Goal: Task Accomplishment & Management: Manage account settings

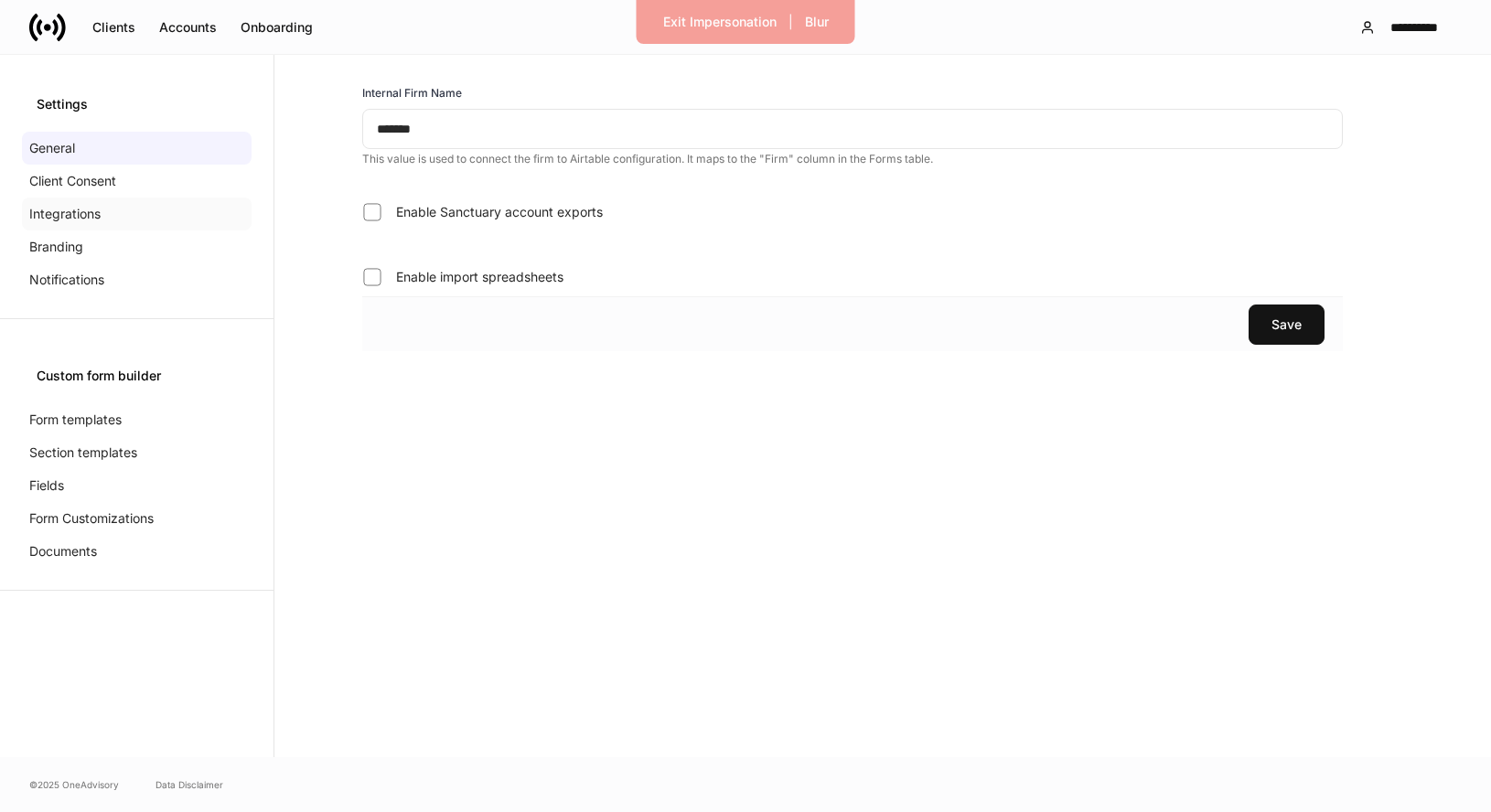
click at [111, 214] on div "Integrations" at bounding box center [136, 214] width 229 height 33
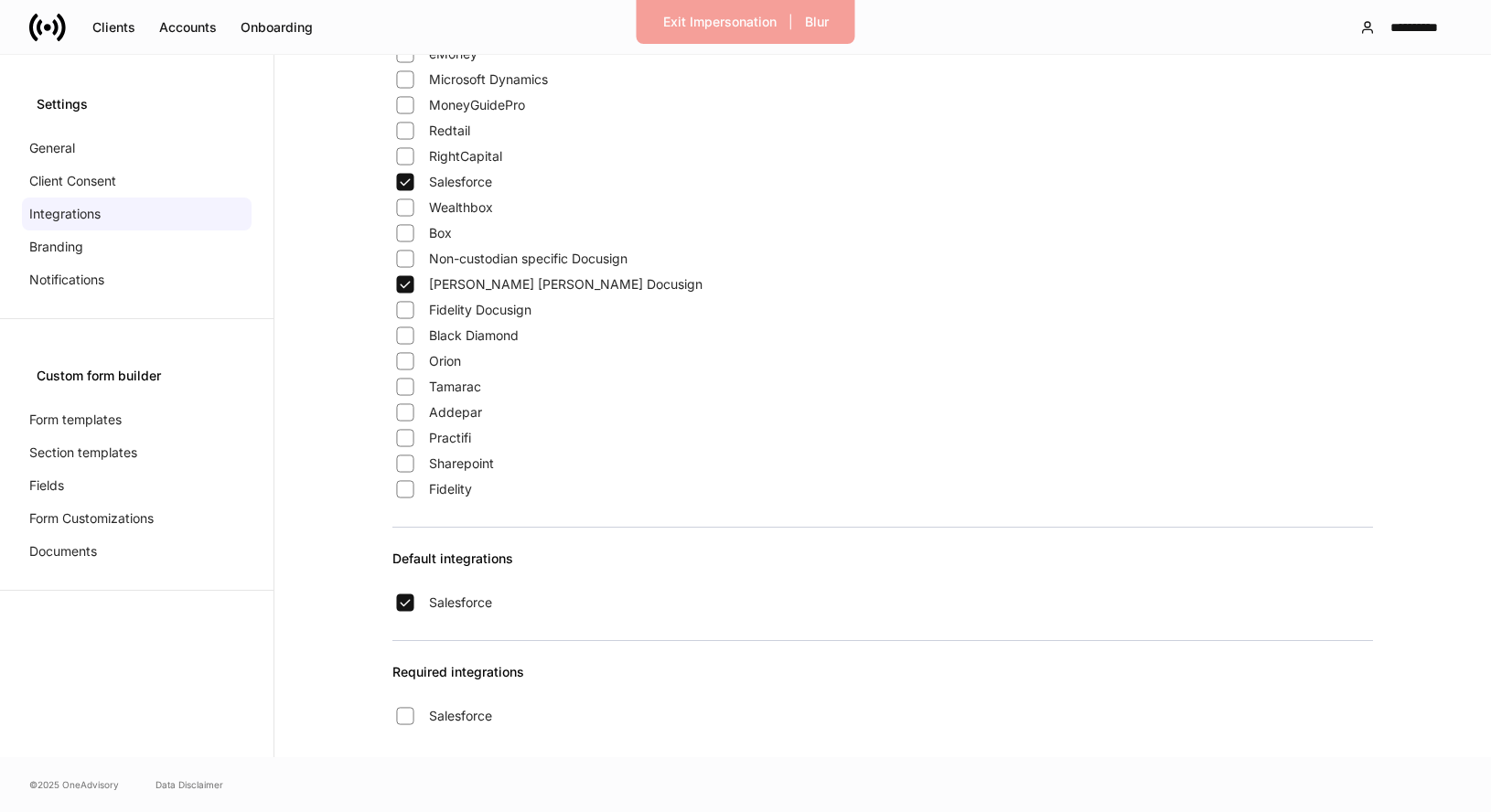
scroll to position [1481, 0]
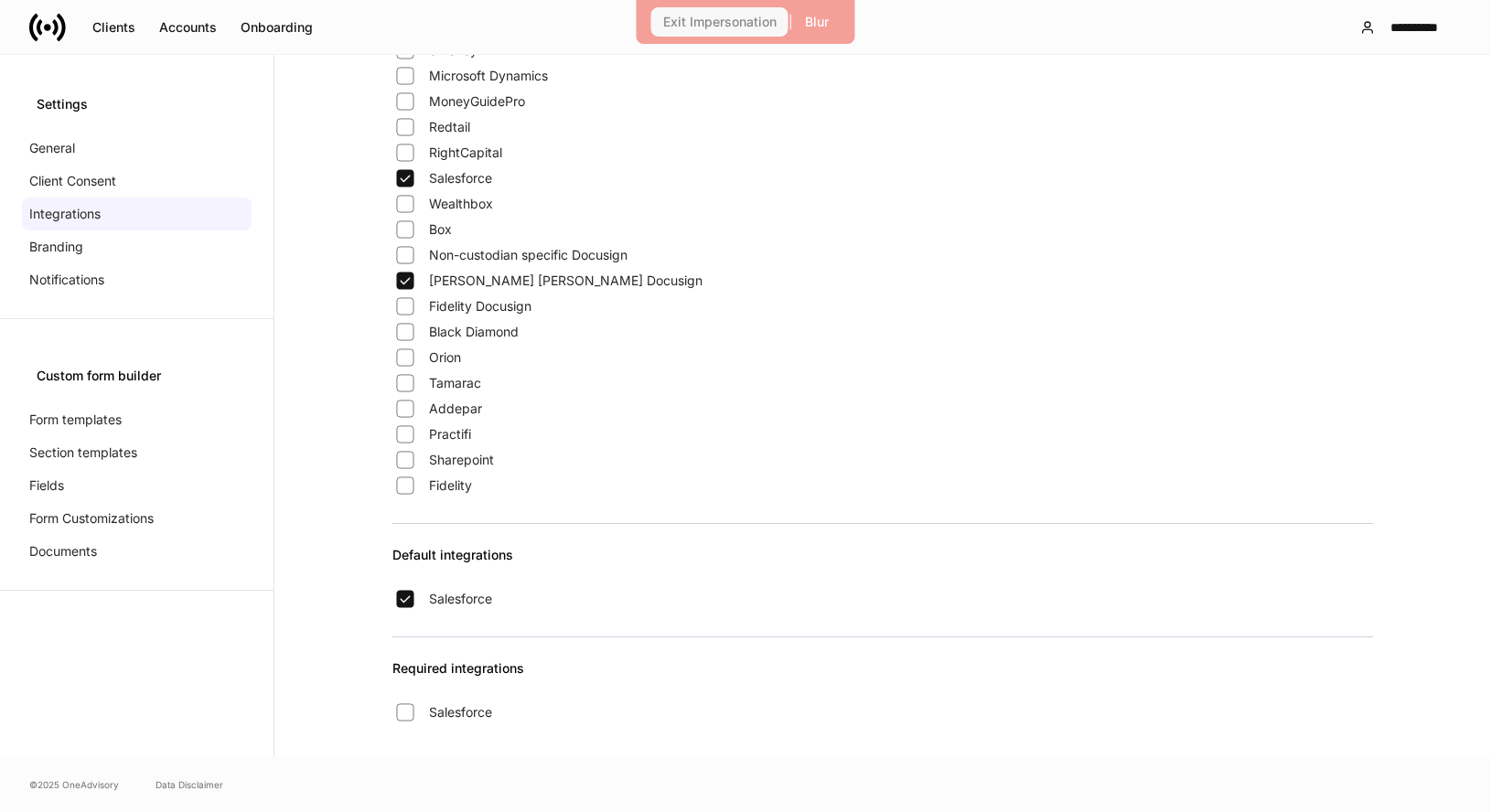
click at [742, 22] on div "Exit Impersonation" at bounding box center [719, 22] width 113 height 13
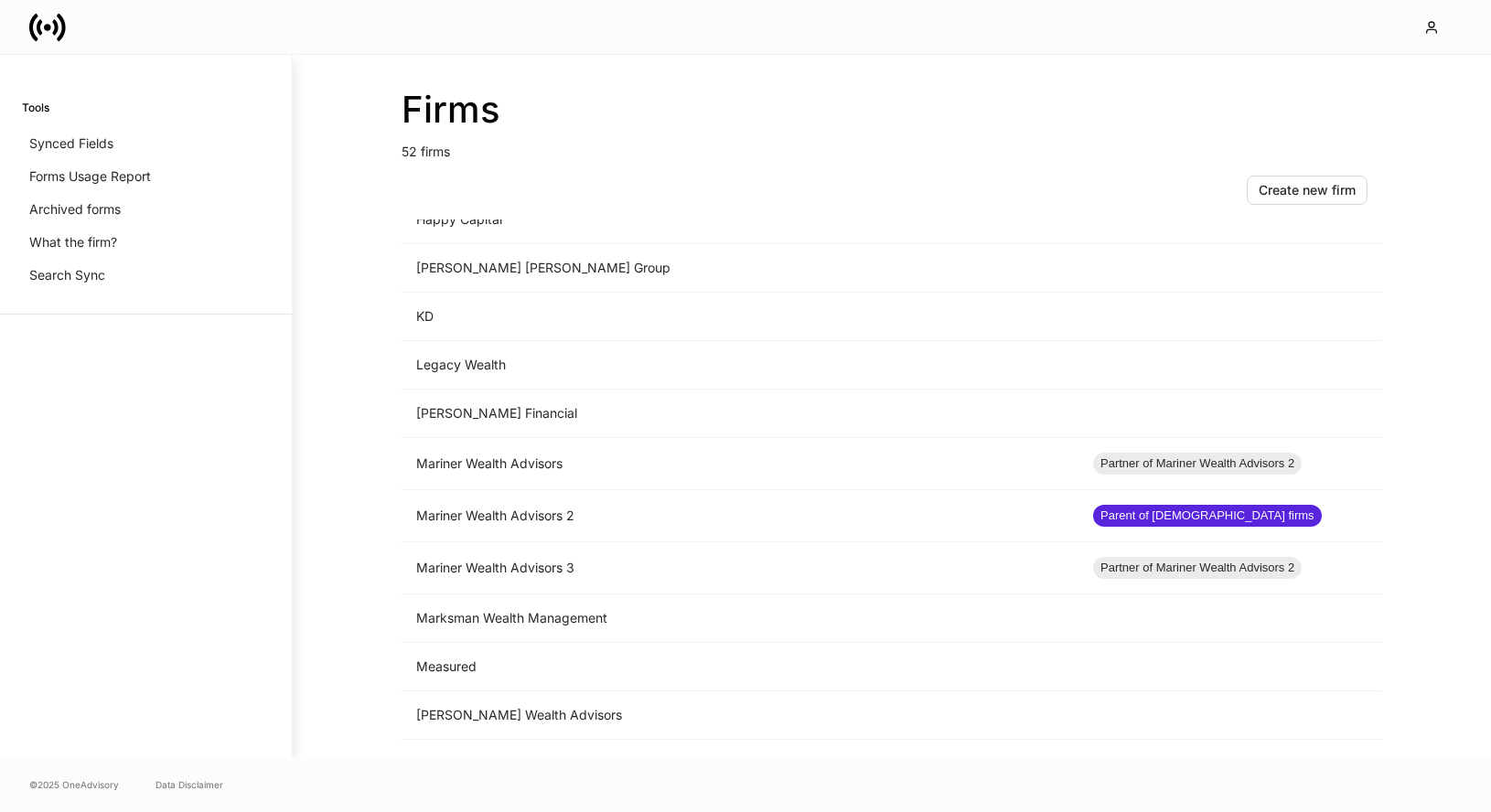
scroll to position [1182, 0]
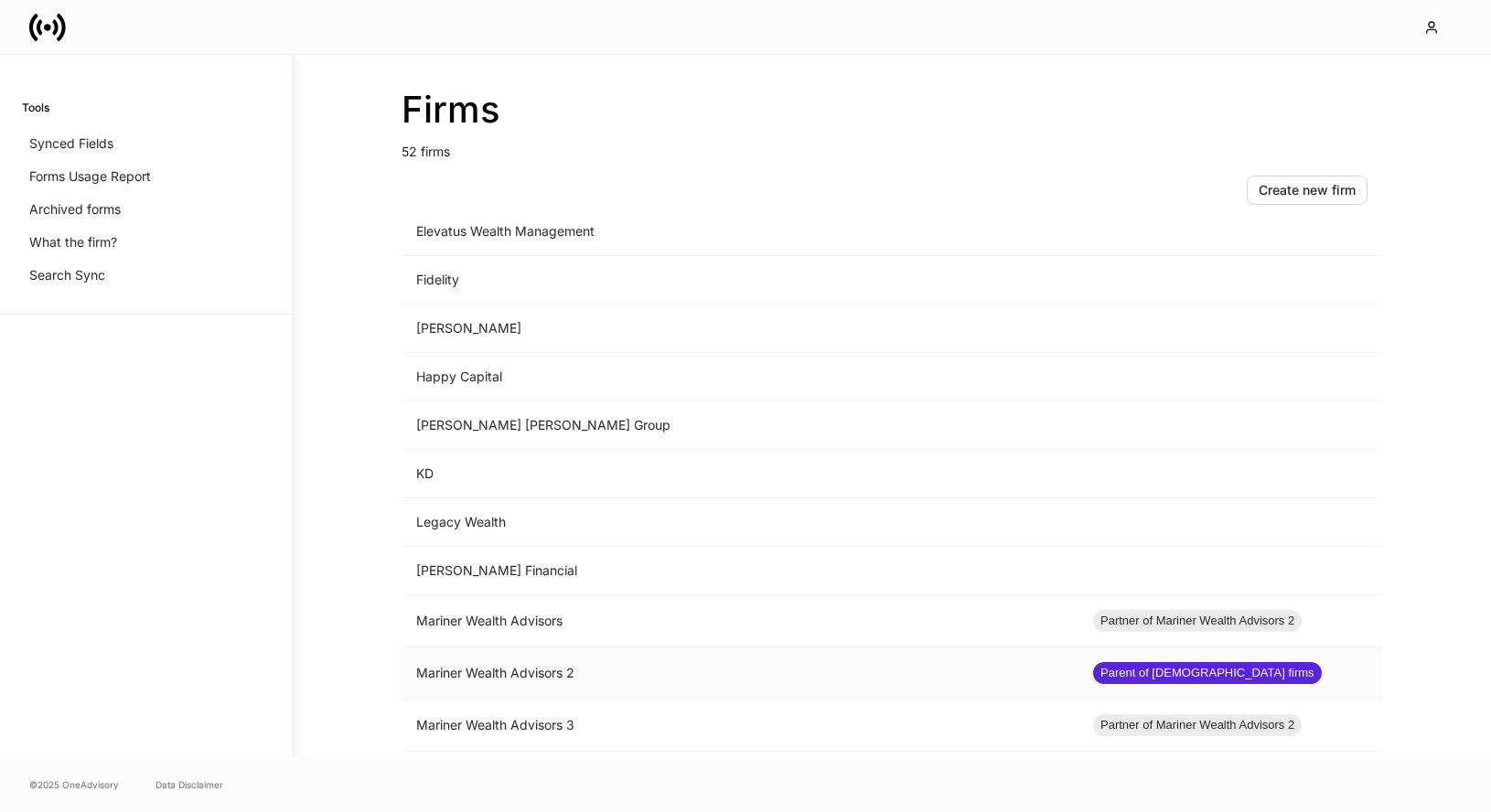
click at [636, 668] on td "Mariner Wealth Advisors 2" at bounding box center [740, 673] width 677 height 52
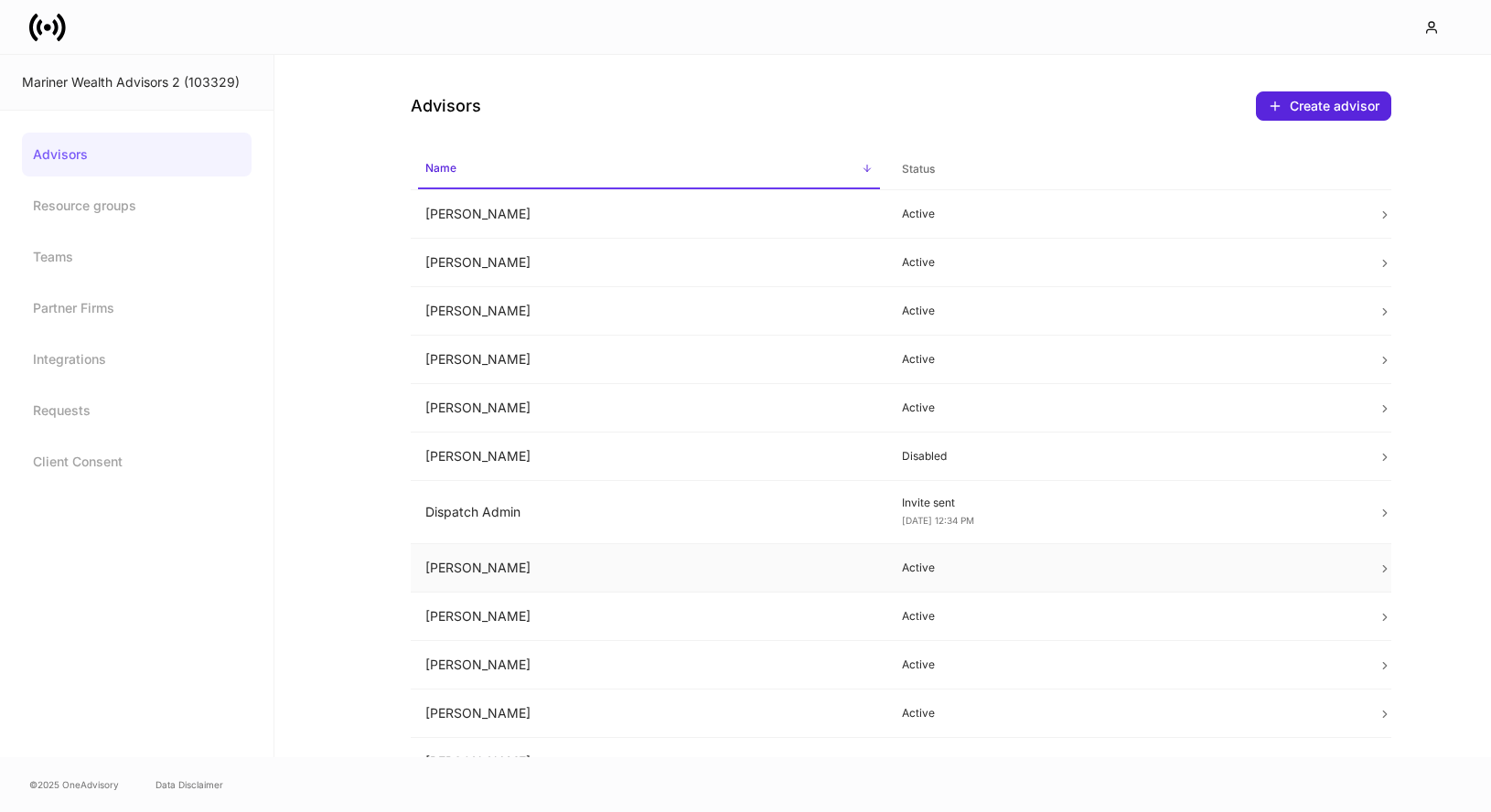
scroll to position [319, 0]
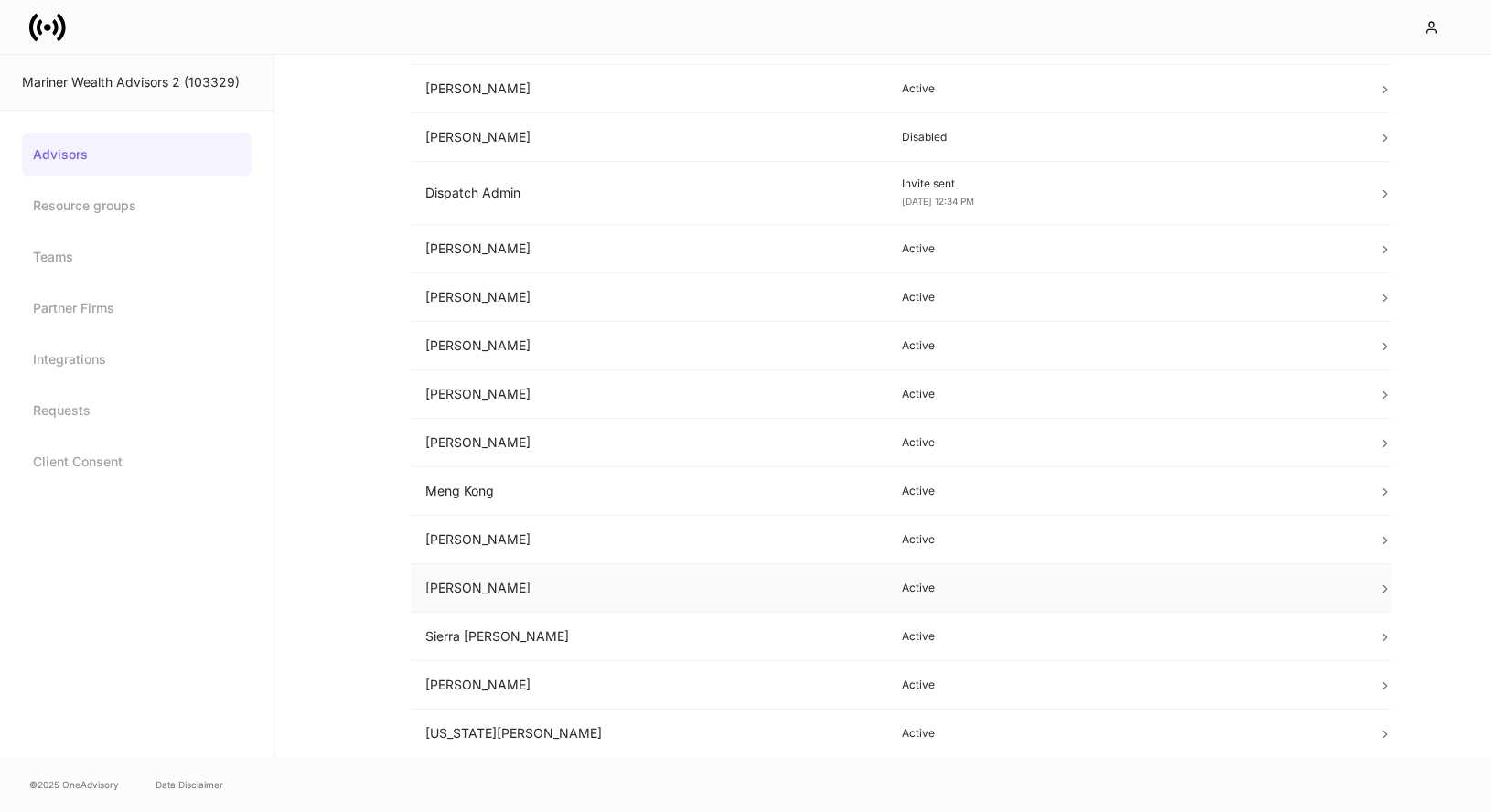
click at [701, 603] on td "[PERSON_NAME]" at bounding box center [648, 589] width 477 height 49
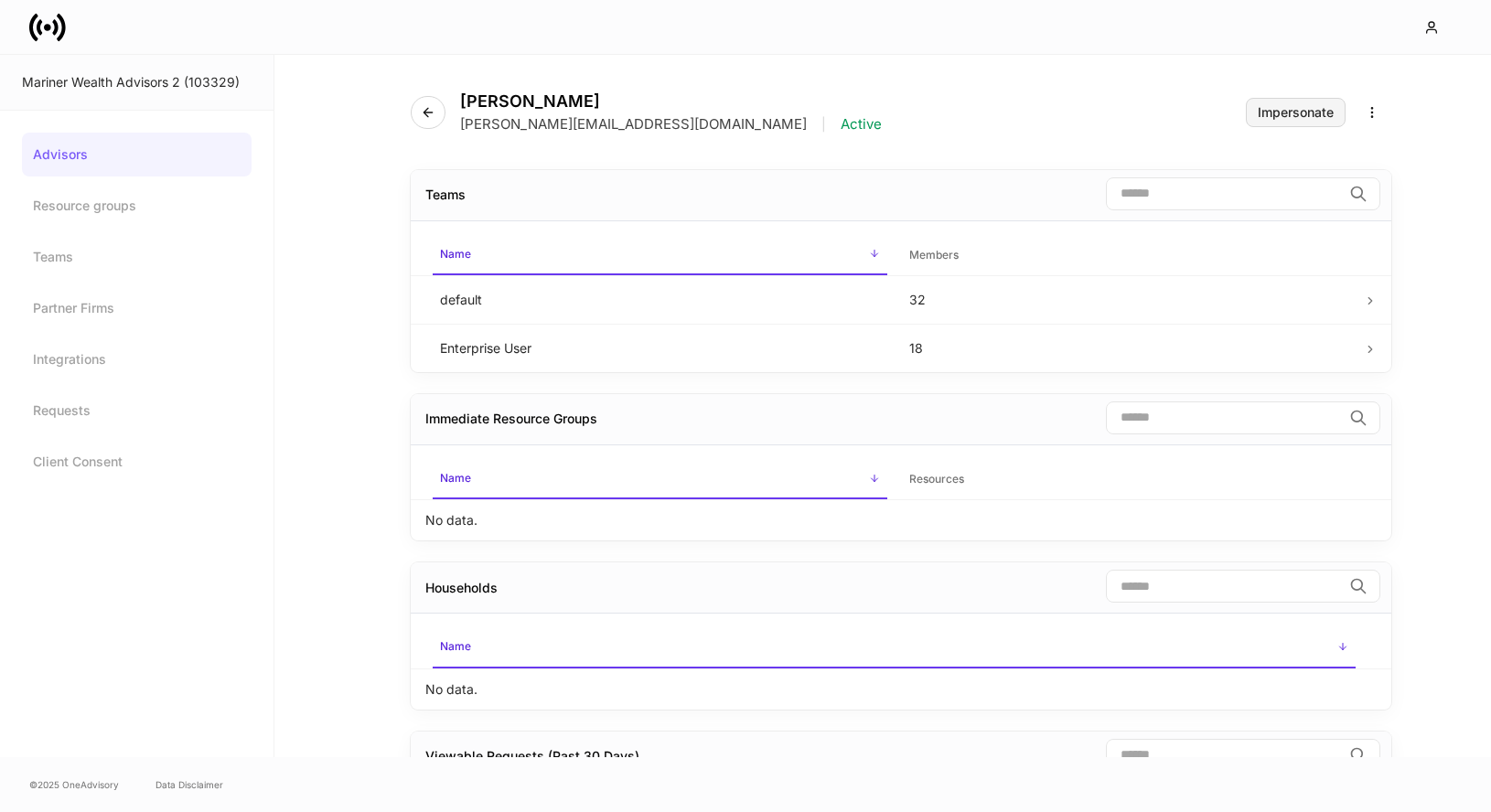
click at [1284, 122] on button "Impersonate" at bounding box center [1295, 111] width 99 height 29
